Goal: Check status: Check status

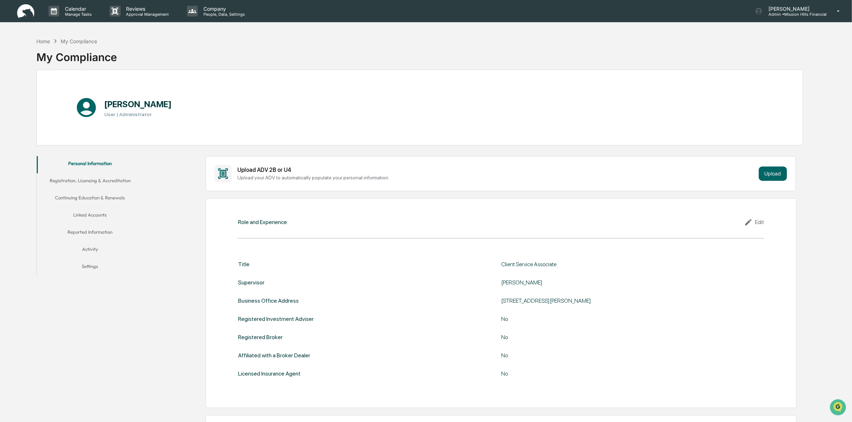
click at [24, 12] on img at bounding box center [25, 11] width 17 height 14
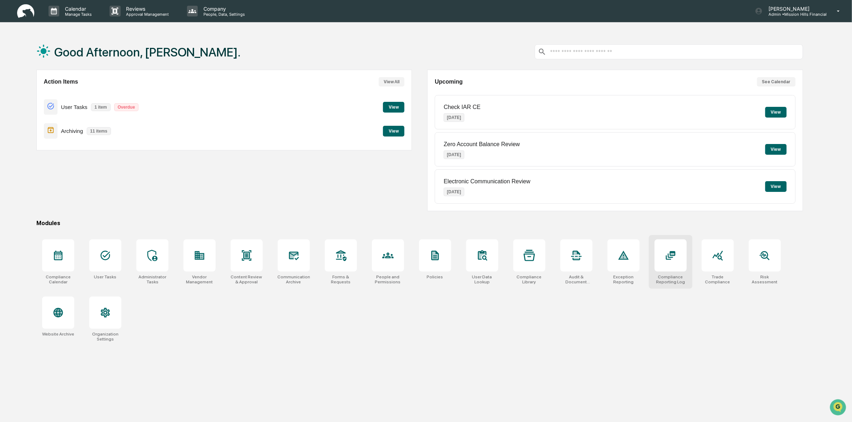
click at [661, 262] on div at bounding box center [671, 255] width 32 height 32
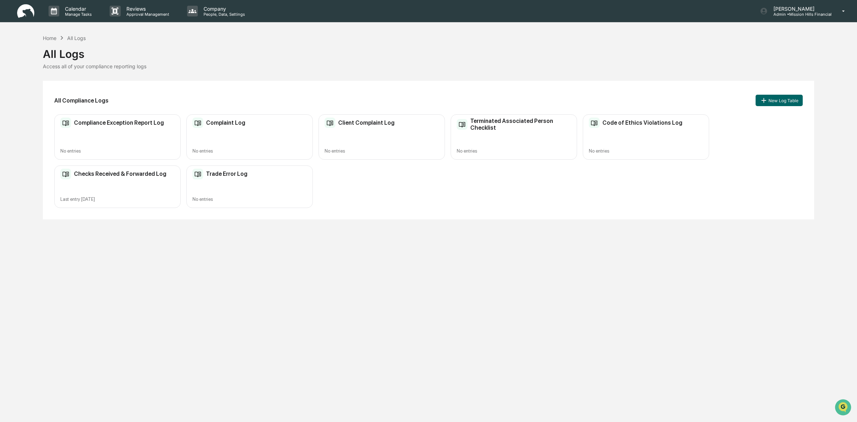
click at [117, 193] on div "Checks Received & Forwarded Log Last entry [DATE]" at bounding box center [117, 186] width 126 height 42
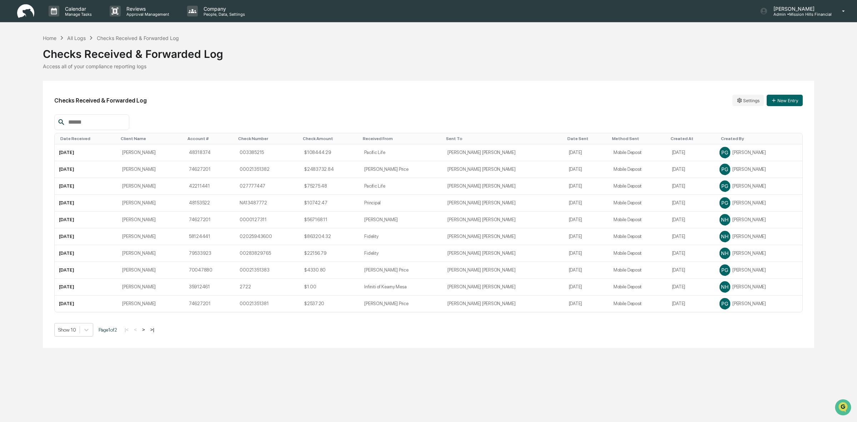
click at [80, 138] on div "Date Received" at bounding box center [87, 138] width 55 height 5
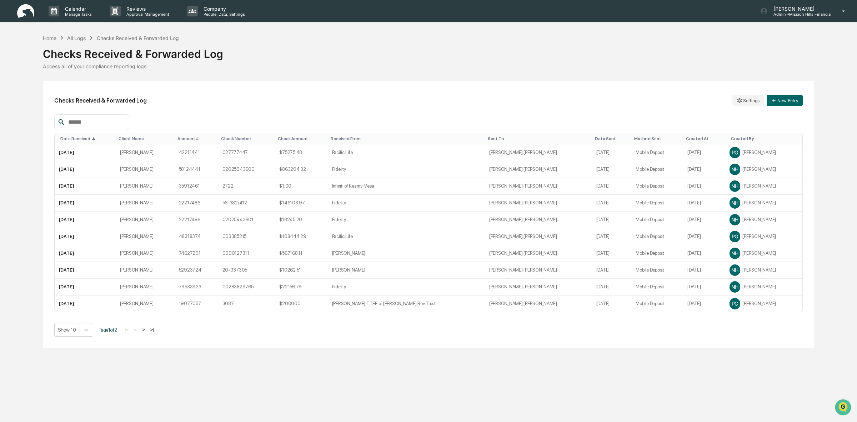
click at [82, 140] on div "Date Received ▲" at bounding box center [86, 138] width 52 height 5
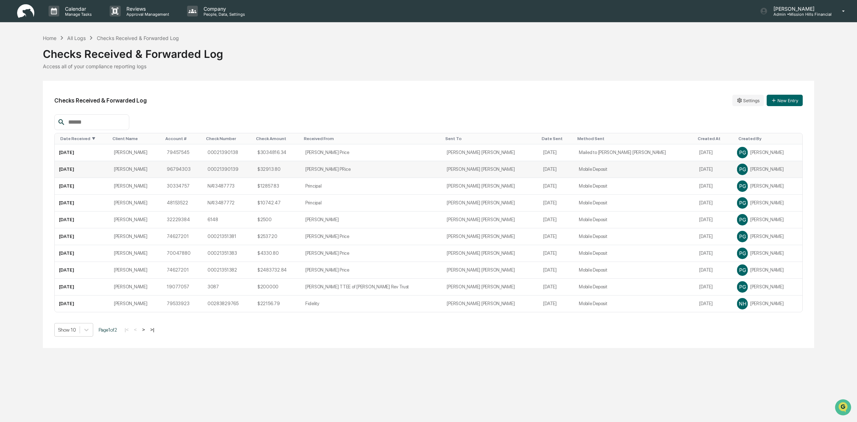
click at [162, 171] on td "[PERSON_NAME]" at bounding box center [136, 169] width 53 height 17
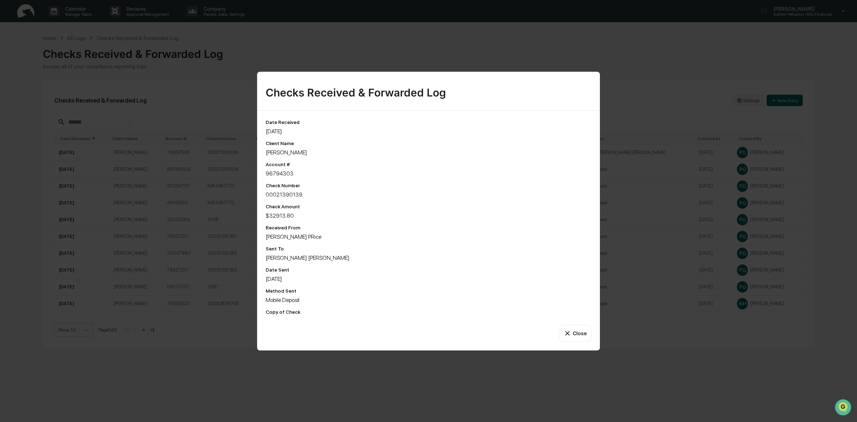
click at [581, 338] on button "Close" at bounding box center [575, 332] width 32 height 17
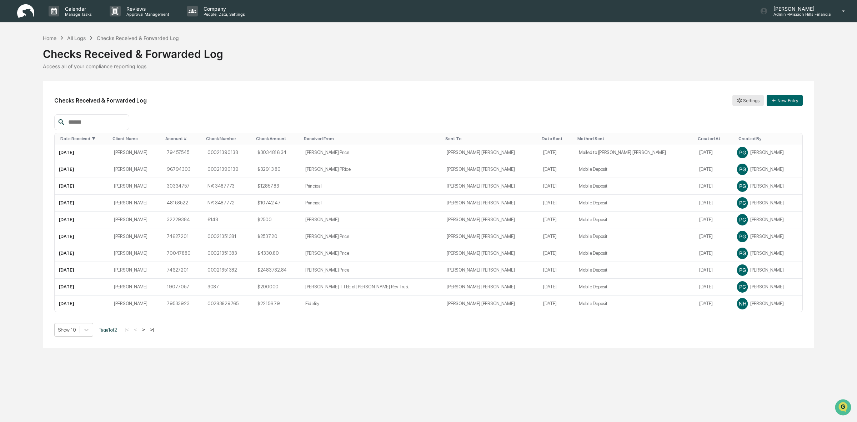
click at [749, 104] on html "Calendar Manage Tasks Reviews Approval Management Company People, Data, Setting…" at bounding box center [428, 211] width 857 height 422
click at [743, 115] on div "Edit" at bounding box center [748, 114] width 46 height 11
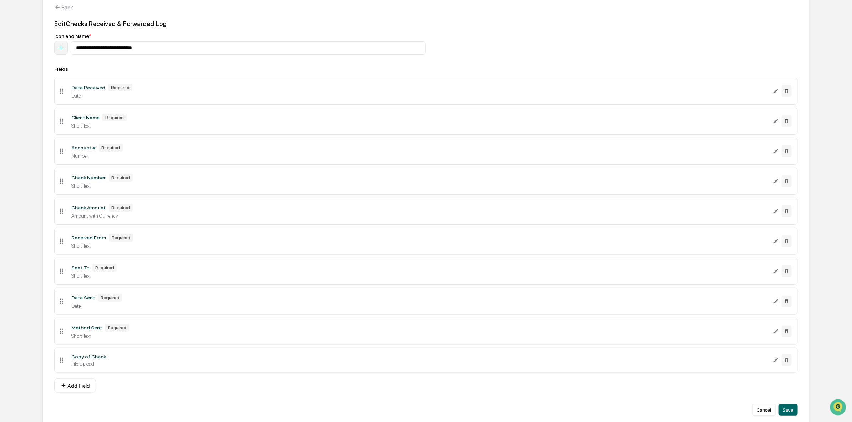
scroll to position [95, 0]
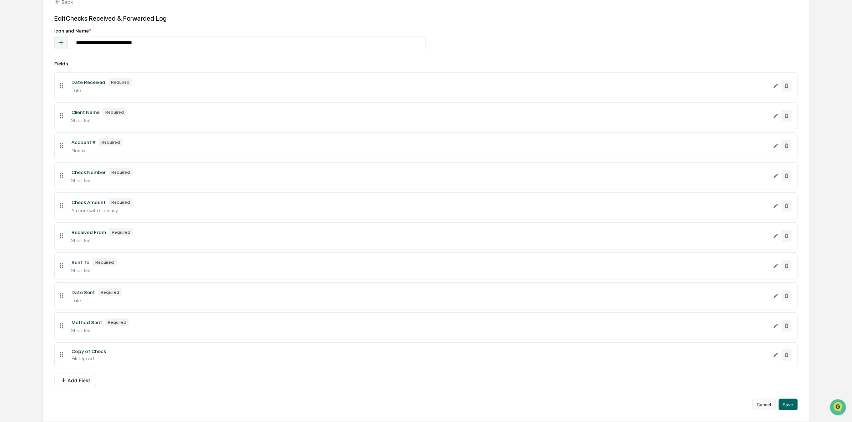
click at [764, 402] on button "Cancel" at bounding box center [764, 403] width 24 height 11
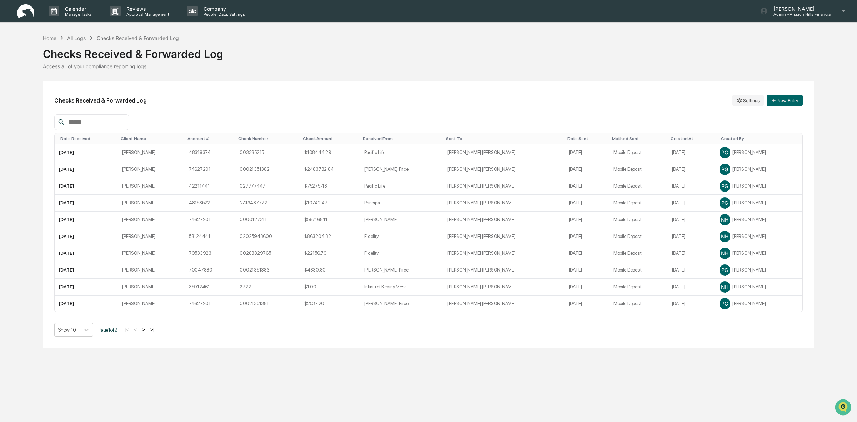
click at [76, 141] on th "Date Received" at bounding box center [86, 138] width 63 height 11
click at [70, 140] on div "Date Received" at bounding box center [87, 138] width 55 height 5
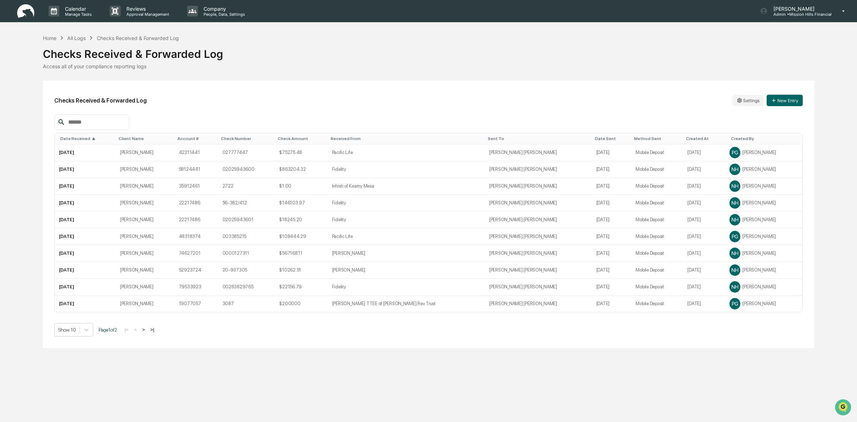
click at [68, 140] on div "Date Received ▲" at bounding box center [86, 138] width 52 height 5
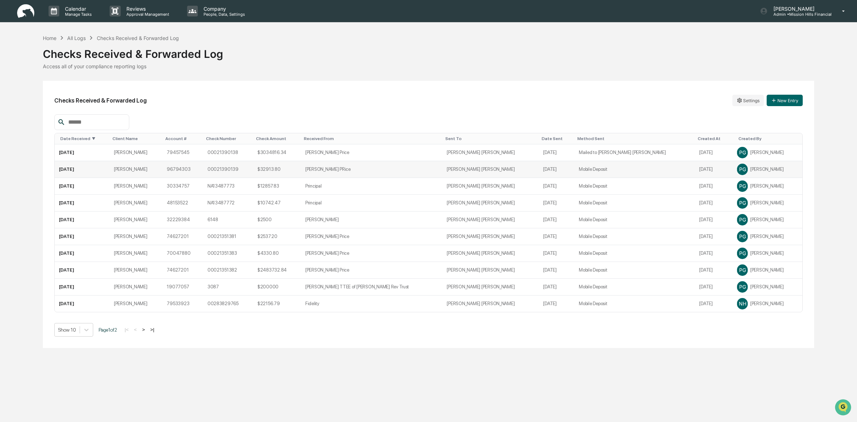
click at [760, 171] on div "PG [PERSON_NAME]" at bounding box center [767, 169] width 61 height 11
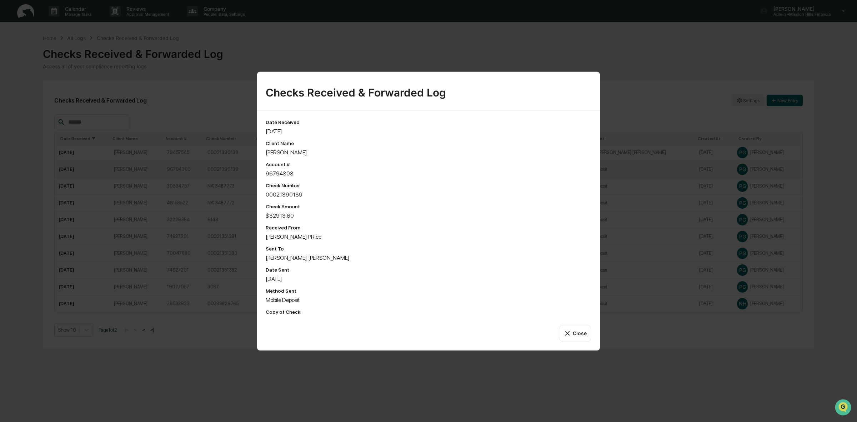
click at [574, 336] on button "Close" at bounding box center [575, 332] width 32 height 17
